Goal: Task Accomplishment & Management: Complete application form

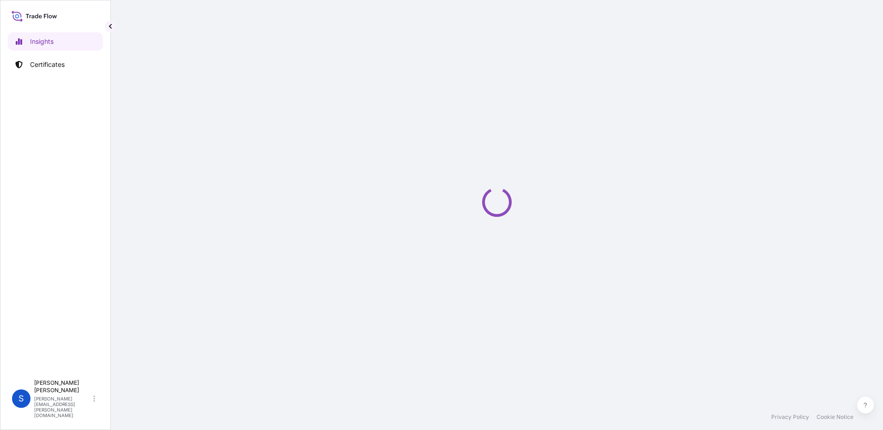
select select "2025"
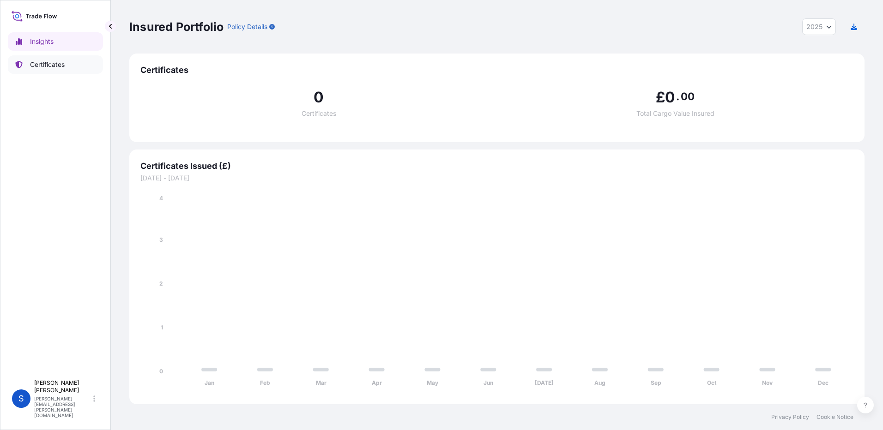
click at [66, 64] on link "Certificates" at bounding box center [55, 64] width 95 height 18
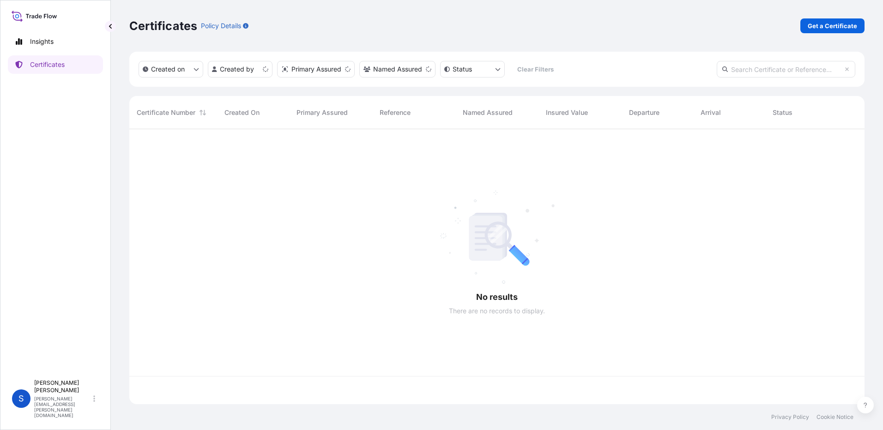
scroll to position [273, 728]
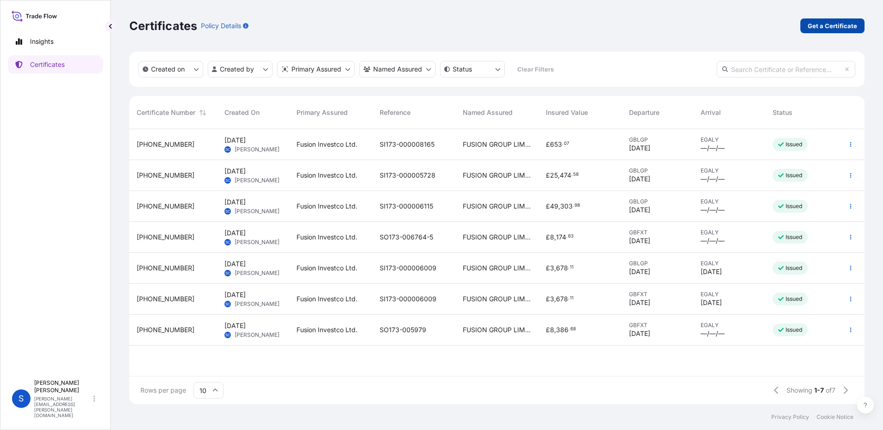
click at [827, 22] on p "Get a Certificate" at bounding box center [832, 25] width 49 height 9
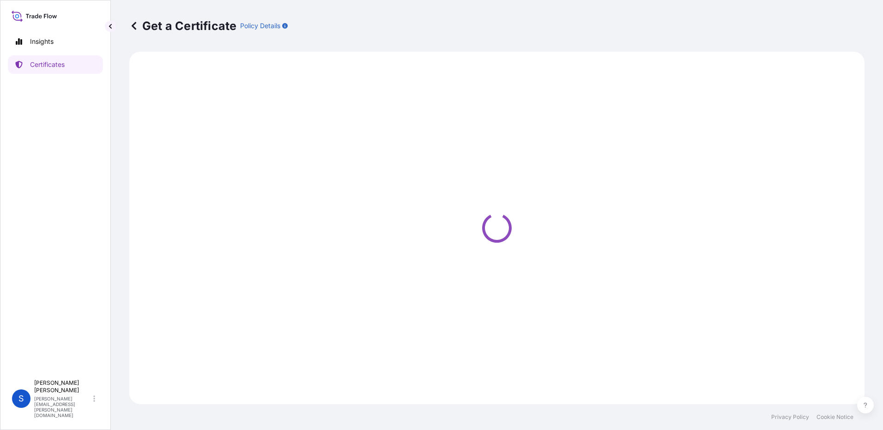
select select "Ocean Vessel"
